Goal: Information Seeking & Learning: Learn about a topic

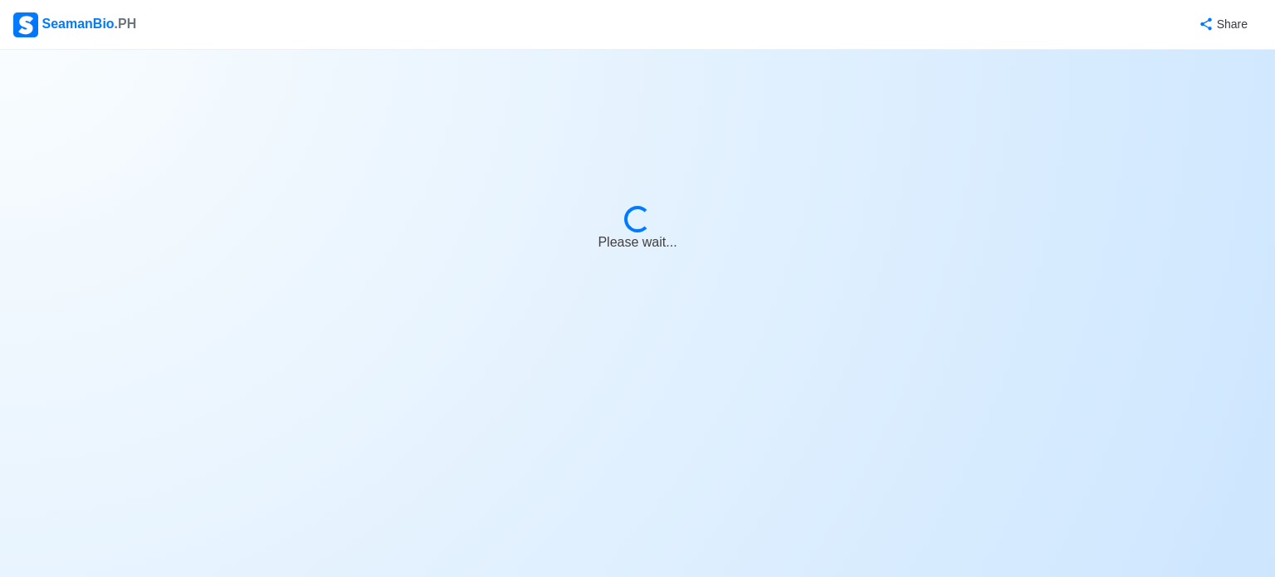
select select "3rd Officer"
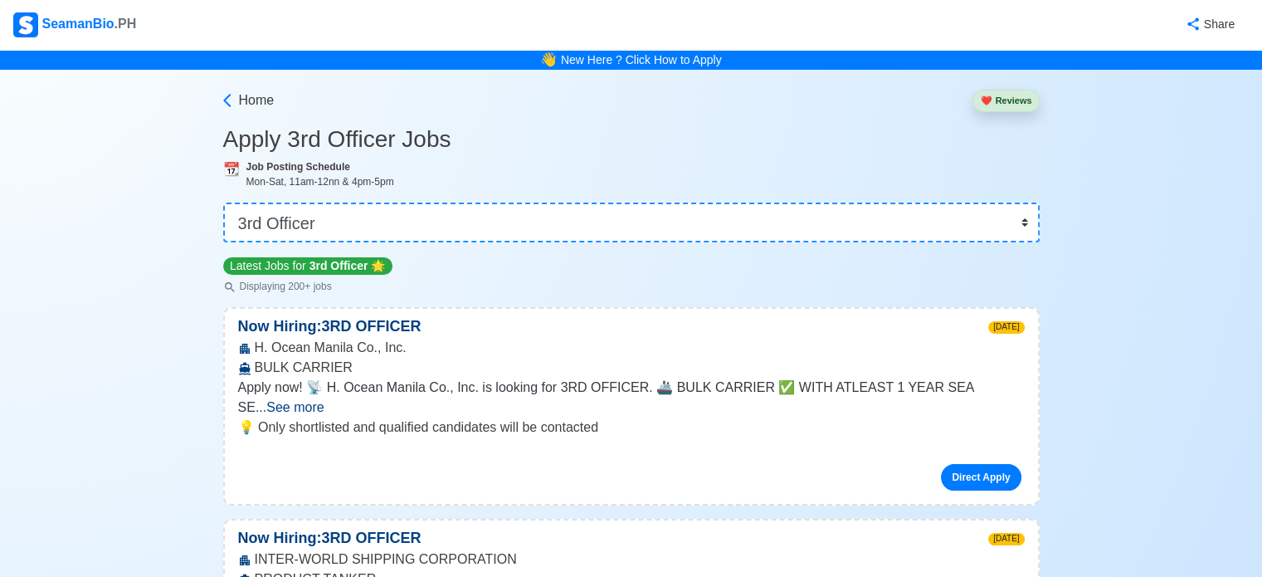
click at [12, 30] on nav "SeamanBio .PH Share" at bounding box center [631, 25] width 1262 height 50
click at [40, 22] on div "SeamanBio .PH" at bounding box center [74, 24] width 123 height 25
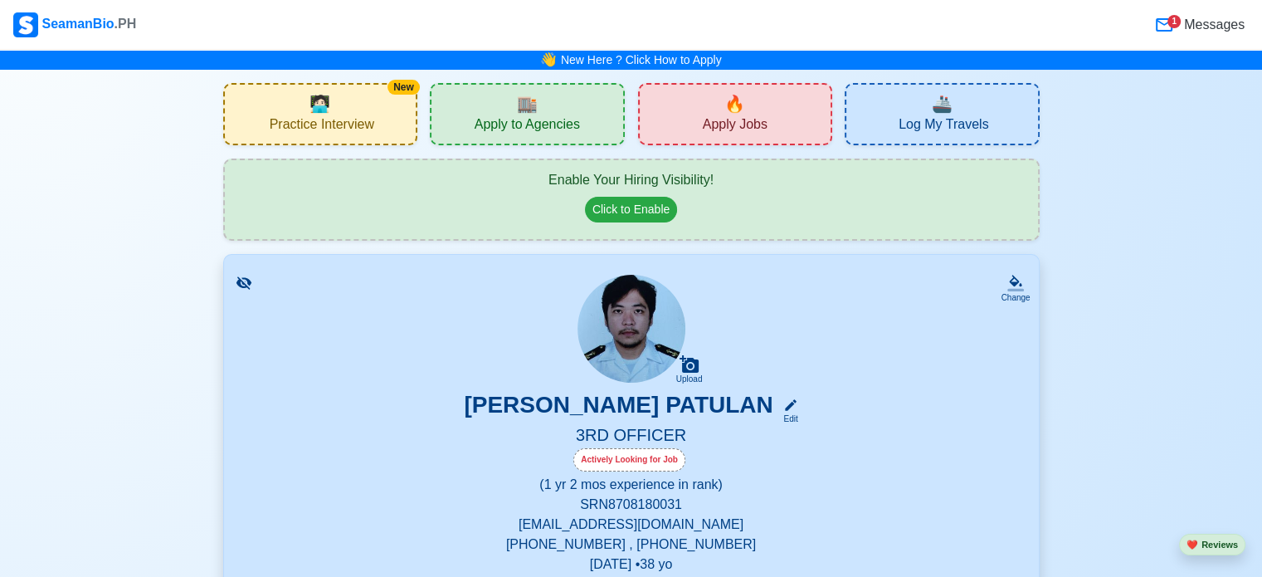
click at [351, 119] on span "Practice Interview" at bounding box center [322, 126] width 105 height 21
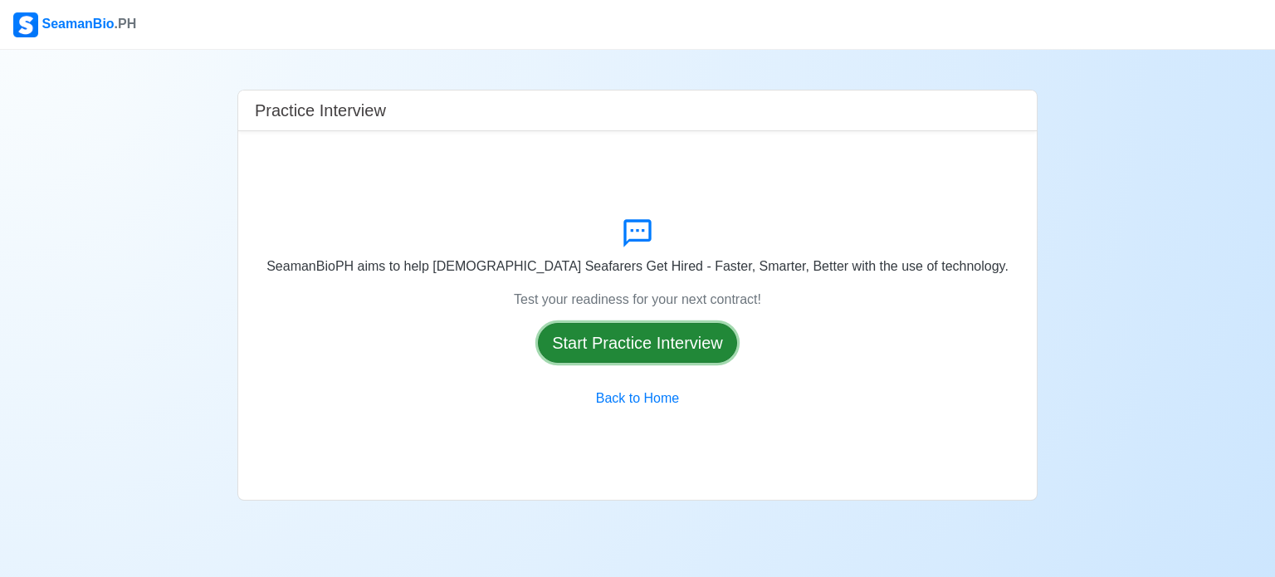
click at [667, 344] on button "Start Practice Interview" at bounding box center [637, 343] width 199 height 40
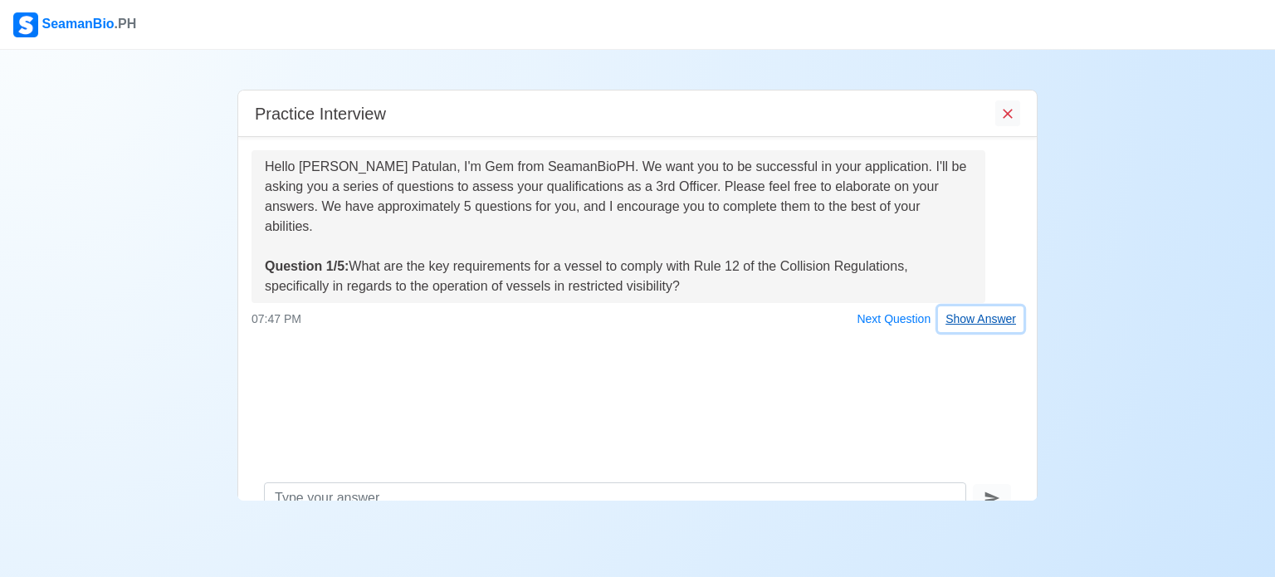
click at [973, 306] on button "Show Answer" at bounding box center [980, 319] width 85 height 26
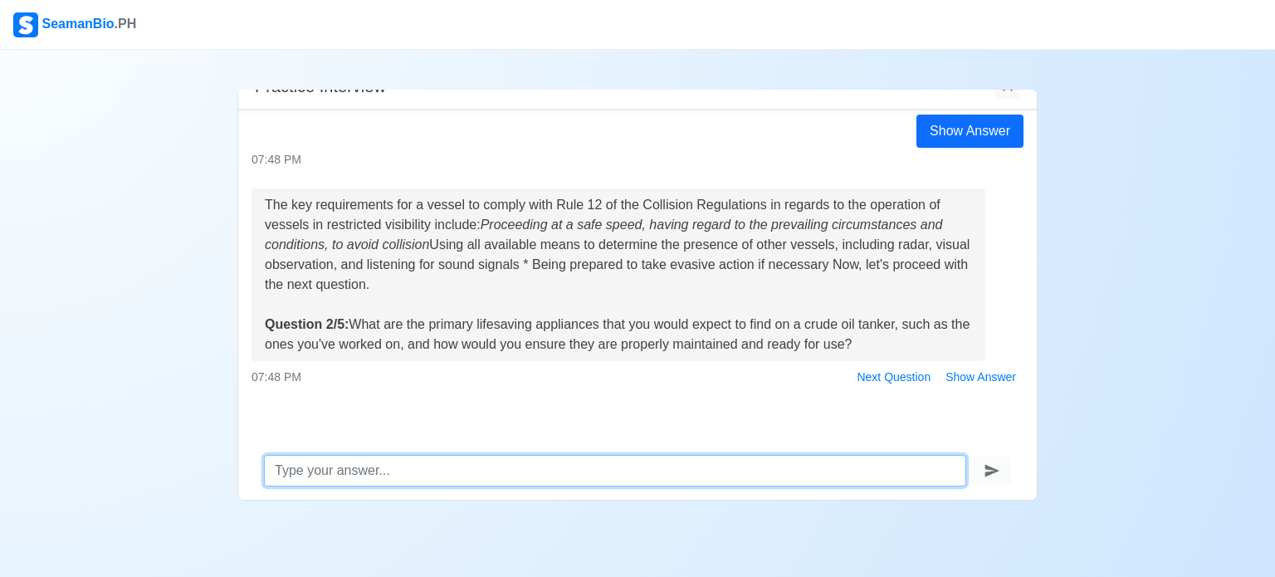
scroll to position [202, 0]
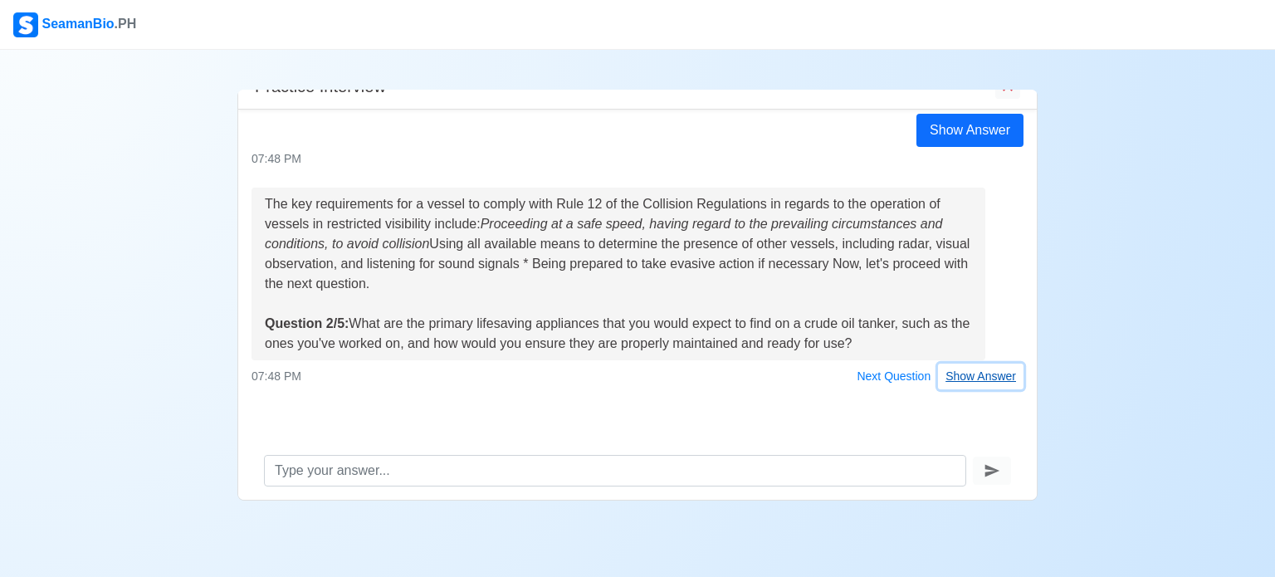
click at [993, 378] on button "Show Answer" at bounding box center [980, 376] width 85 height 26
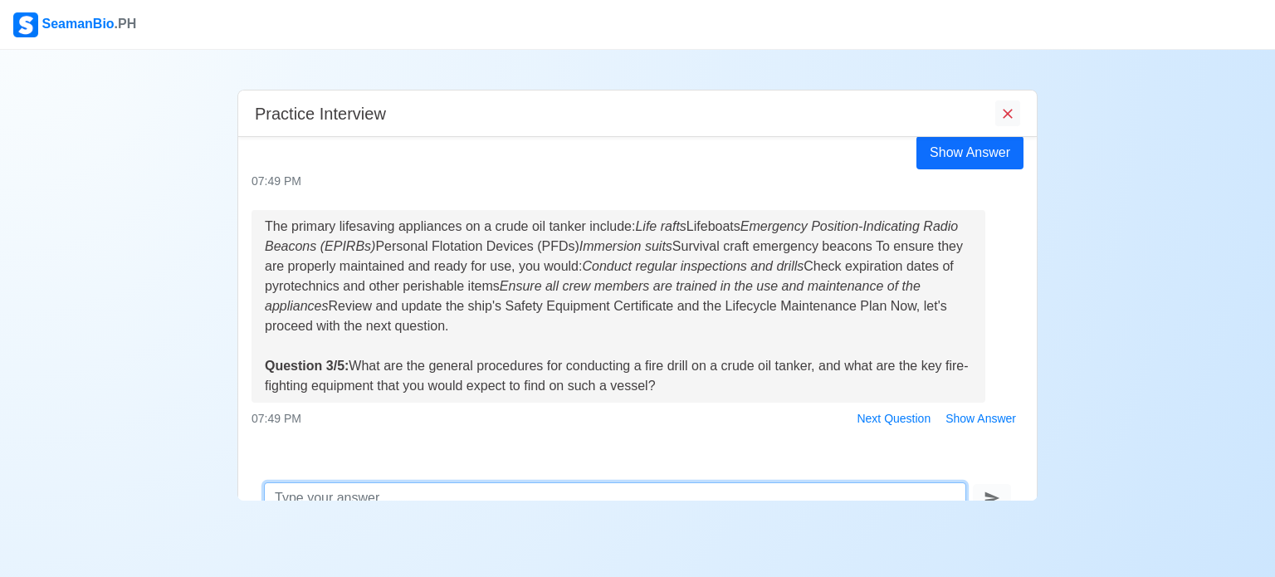
scroll to position [496, 0]
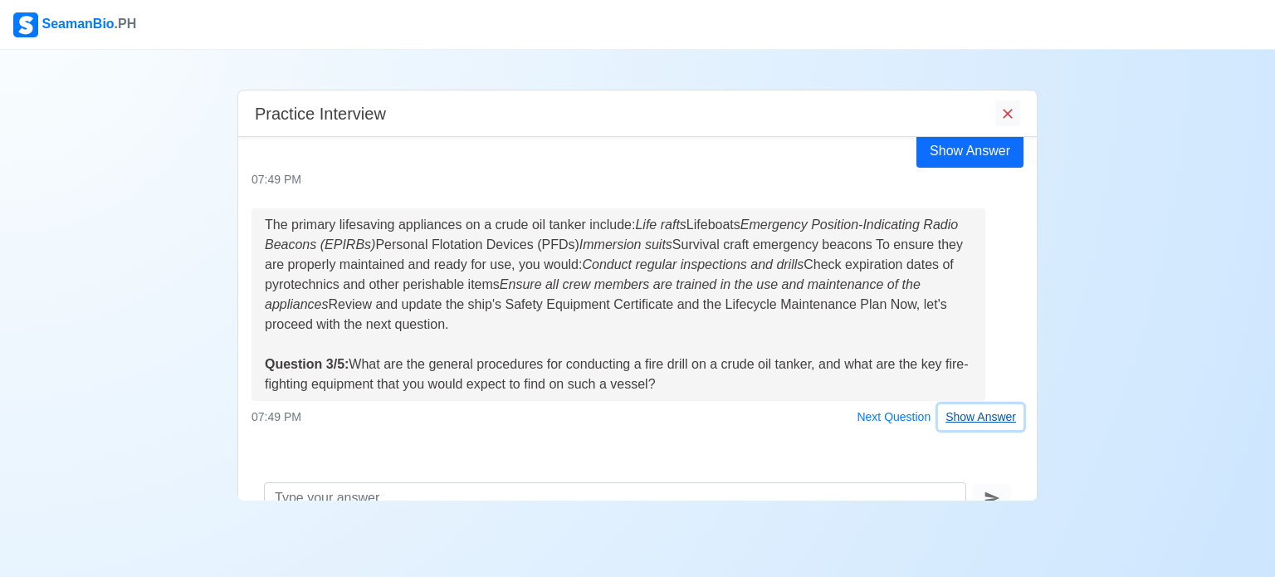
click at [954, 424] on button "Show Answer" at bounding box center [980, 417] width 85 height 26
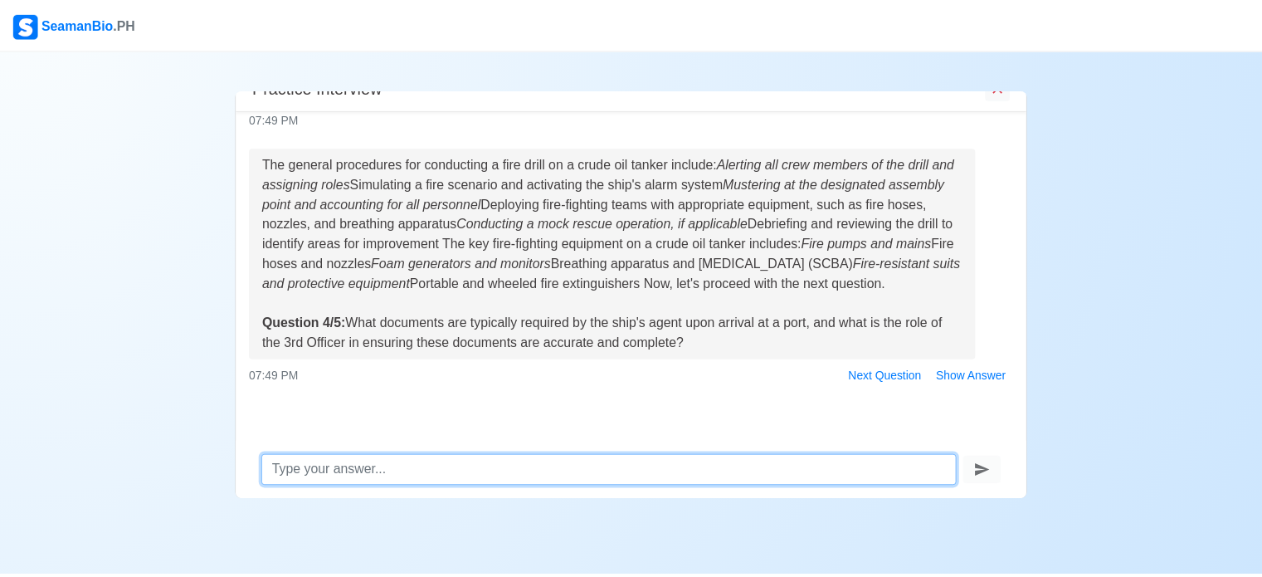
scroll to position [27, 0]
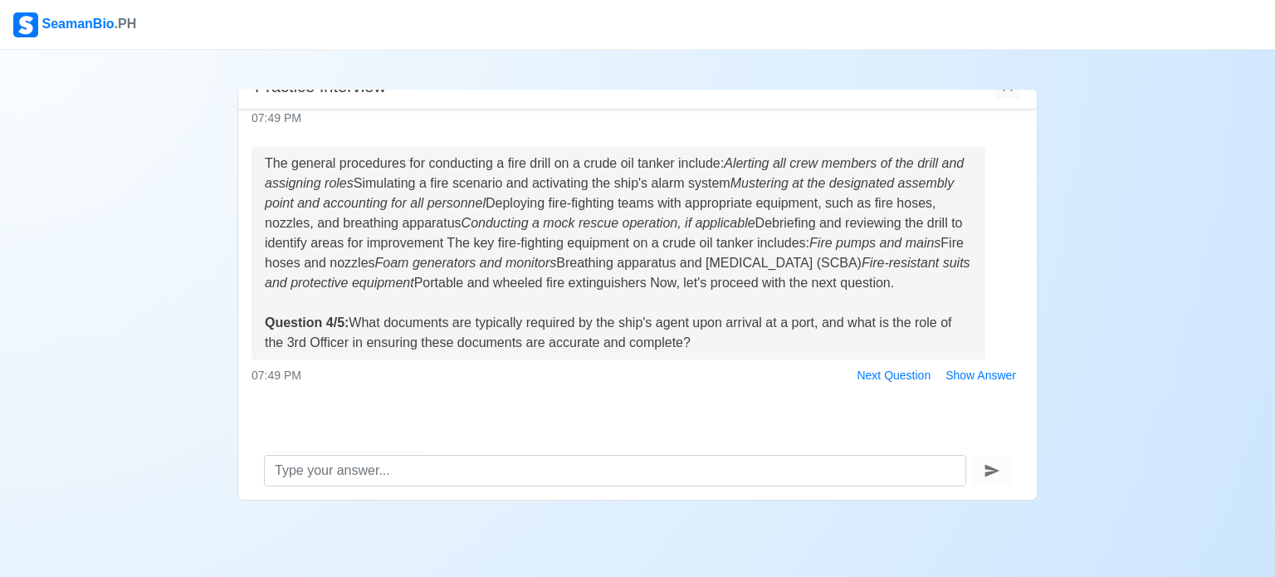
click at [20, 27] on img at bounding box center [25, 24] width 25 height 25
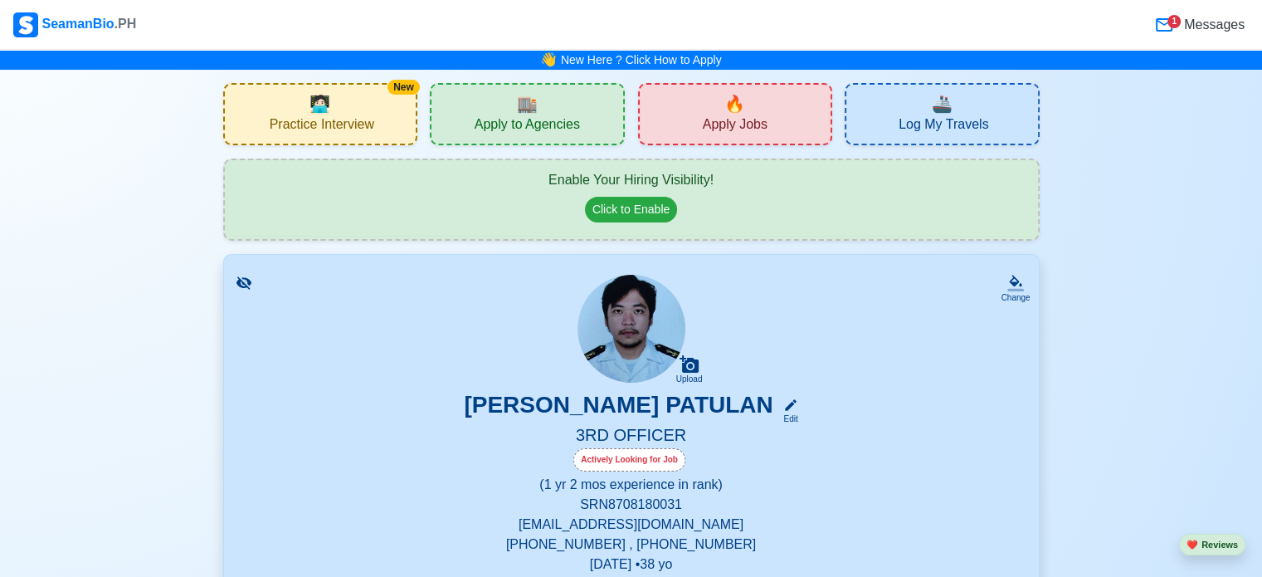
click at [708, 109] on div "🔥 Apply Jobs" at bounding box center [735, 114] width 195 height 62
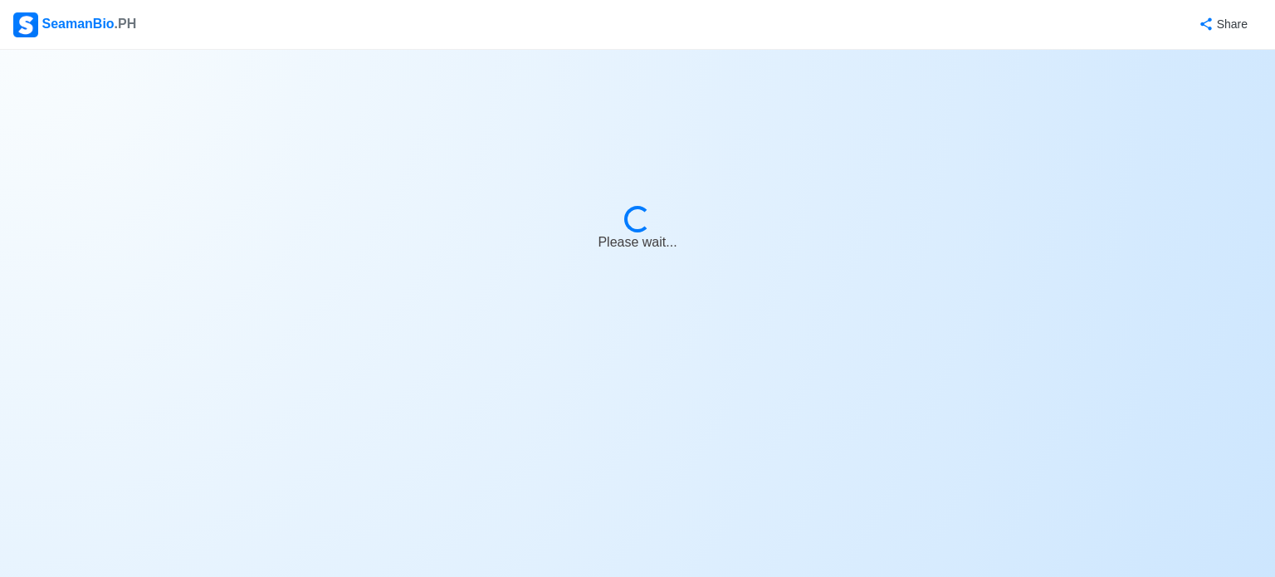
select select "3rd Officer"
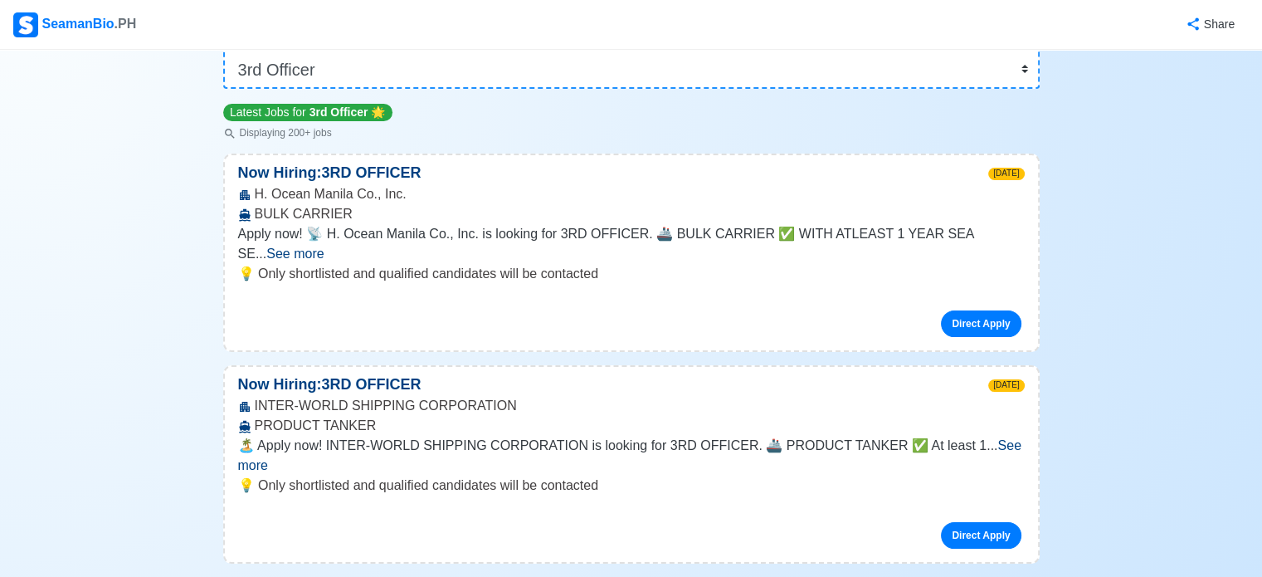
scroll to position [166, 0]
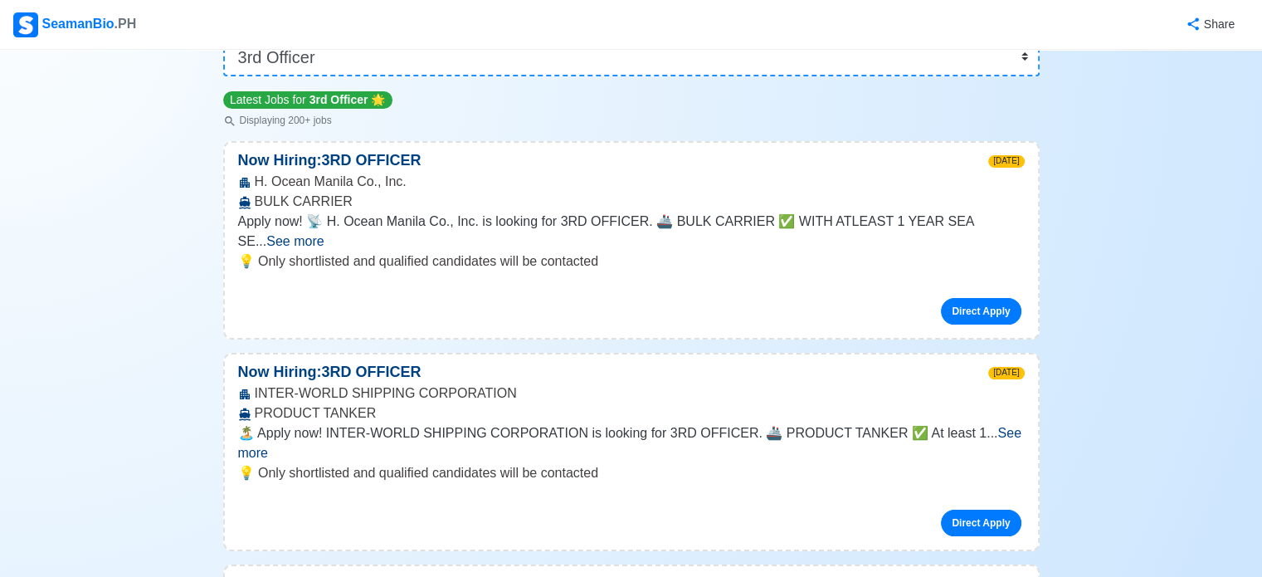
click at [1007, 426] on span "See more" at bounding box center [629, 443] width 783 height 34
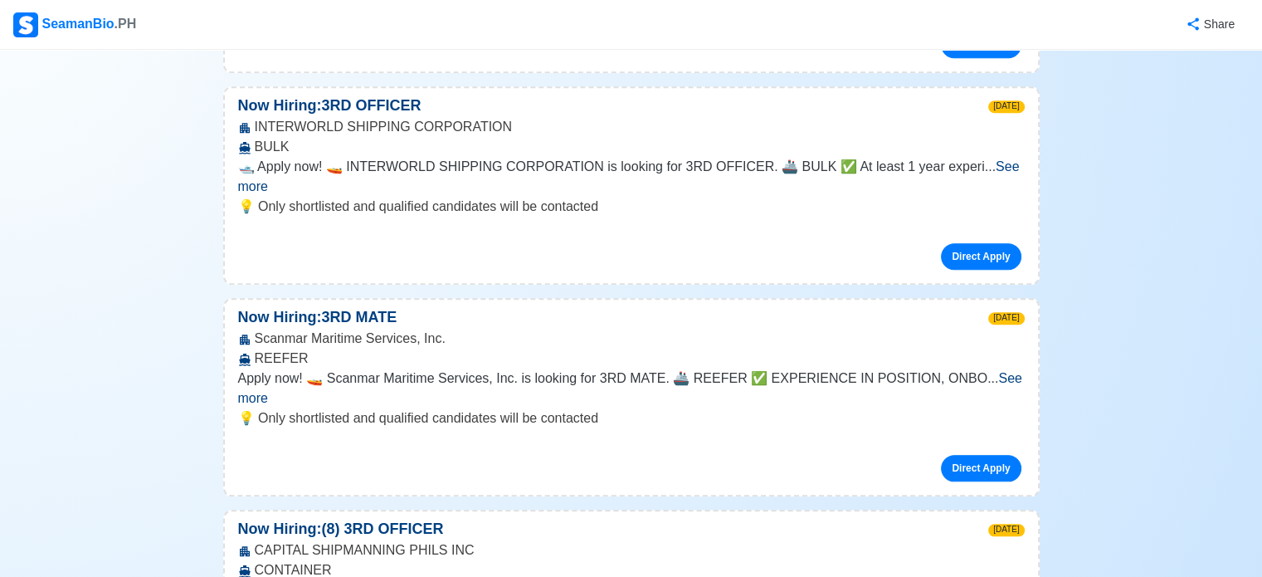
scroll to position [1577, 0]
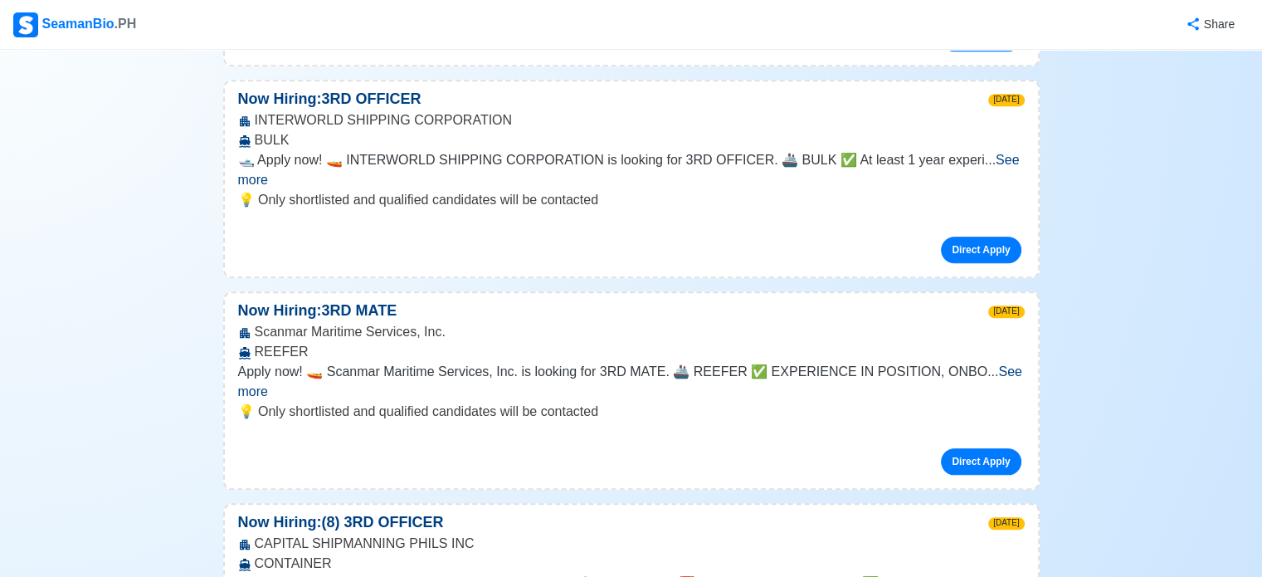
click at [37, 13] on img at bounding box center [25, 24] width 25 height 25
